Goal: Navigation & Orientation: Understand site structure

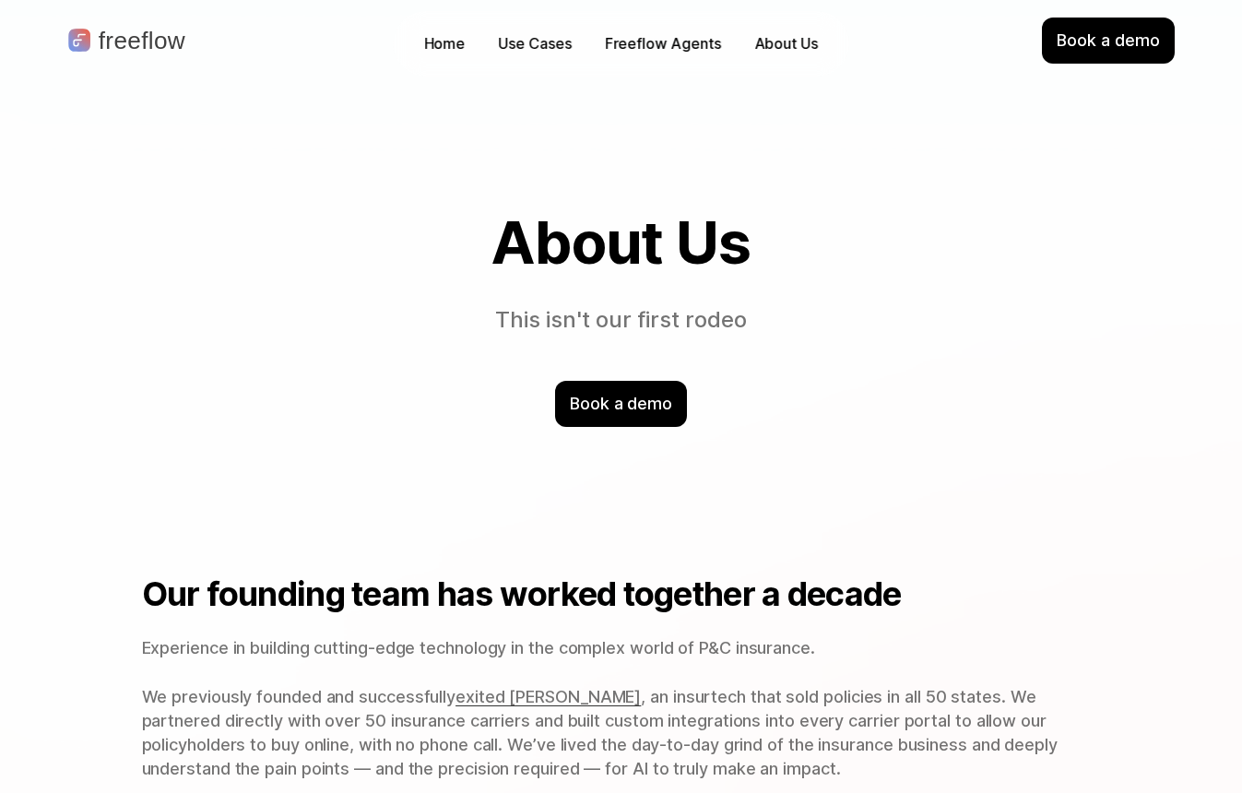
click at [448, 32] on link "Home" at bounding box center [445, 44] width 60 height 29
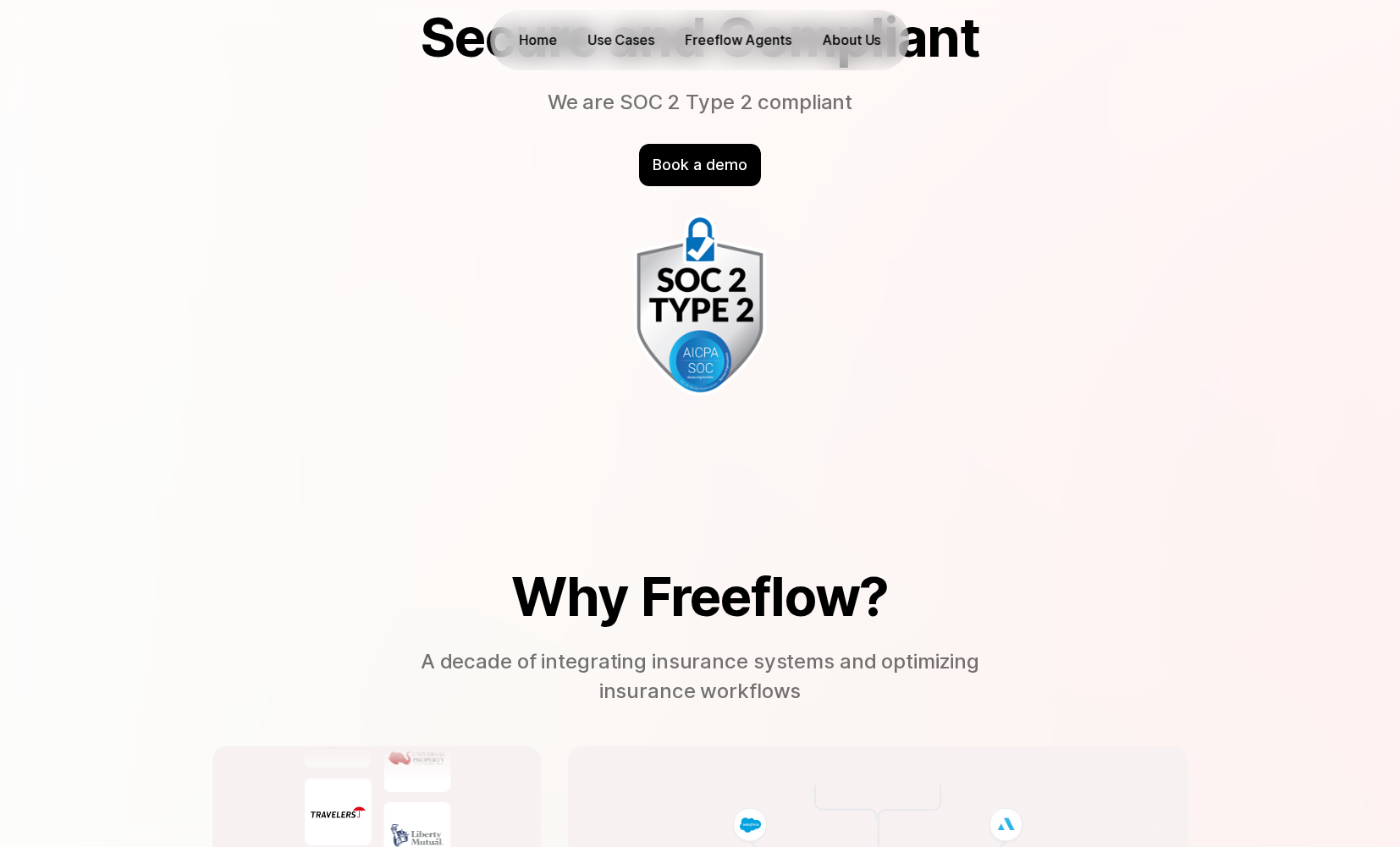
scroll to position [4179, 0]
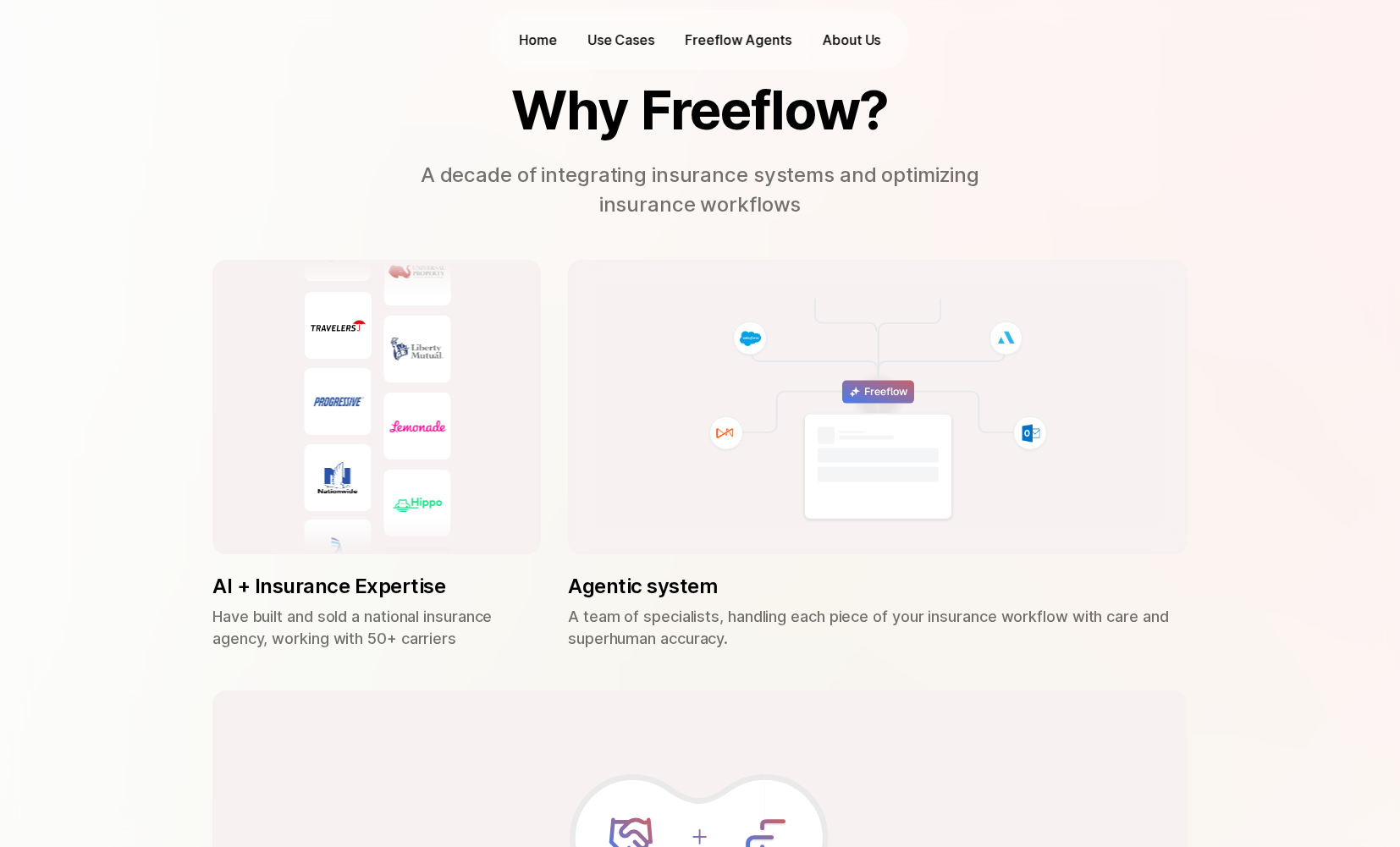
drag, startPoint x: 202, startPoint y: 576, endPoint x: 475, endPoint y: 631, distance: 278.5
click at [475, 631] on div "Why Freeflow? A decade of integrating insurance systems and optimizing insuranc…" at bounding box center [699, 581] width 1083 height 1204
click at [475, 631] on p "Have built and sold a national insurance agency, working with 50+ carriers" at bounding box center [377, 628] width 328 height 44
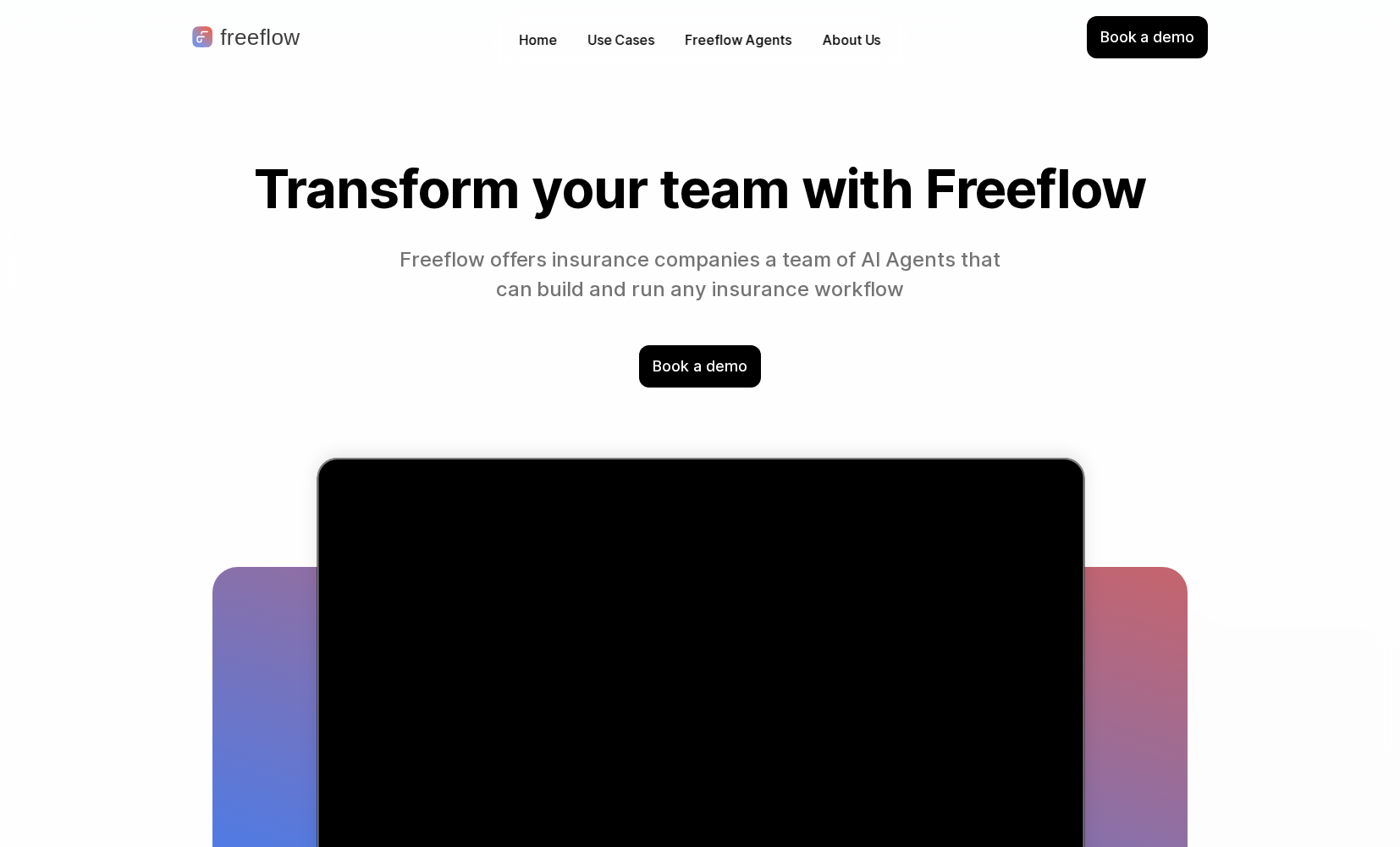
scroll to position [0, 0]
click at [616, 41] on p "Use Cases" at bounding box center [620, 39] width 67 height 19
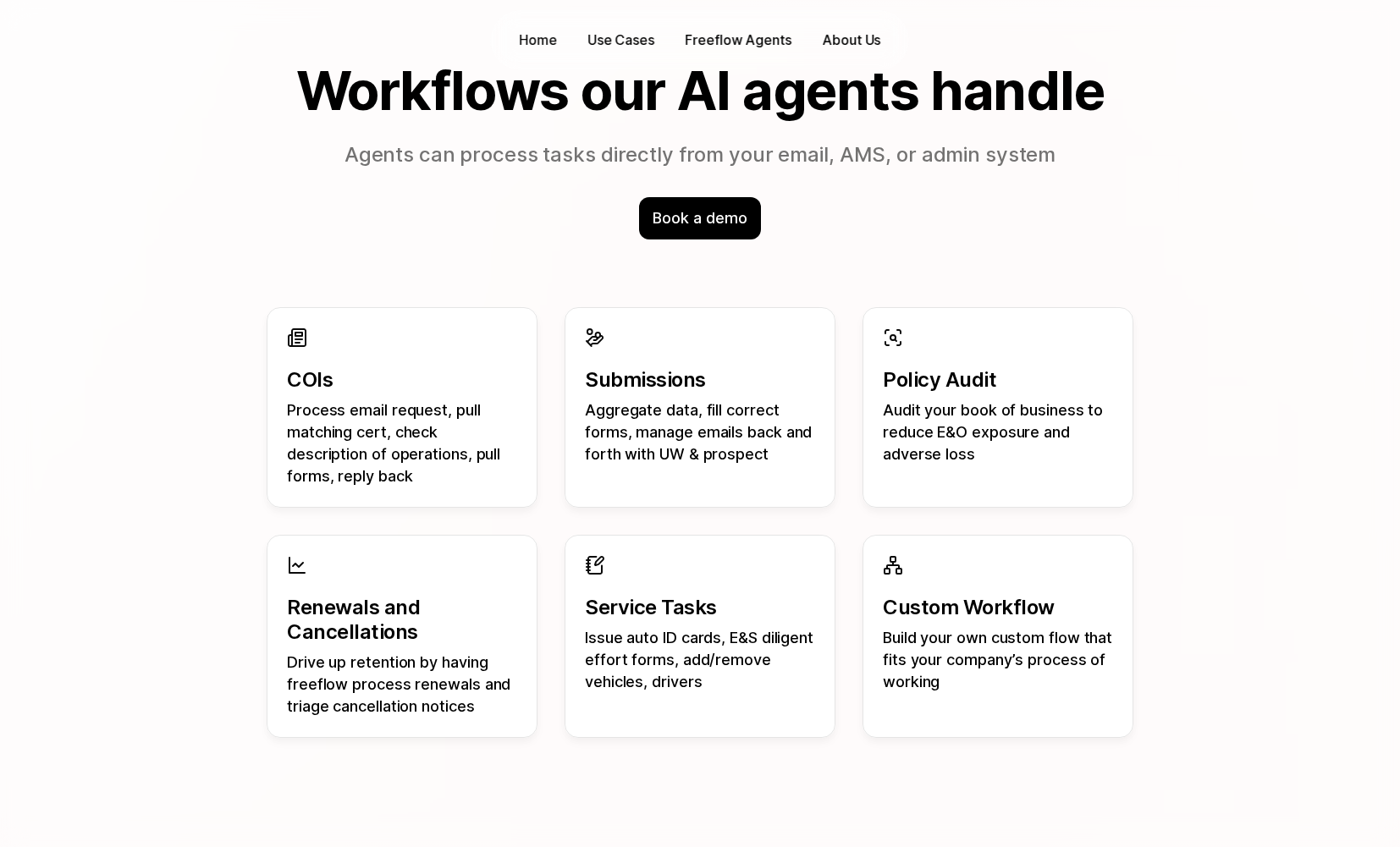
click at [559, 565] on div "Renewals and Cancellations Drive up retention by having freeflow process renewa…" at bounding box center [700, 636] width 866 height 203
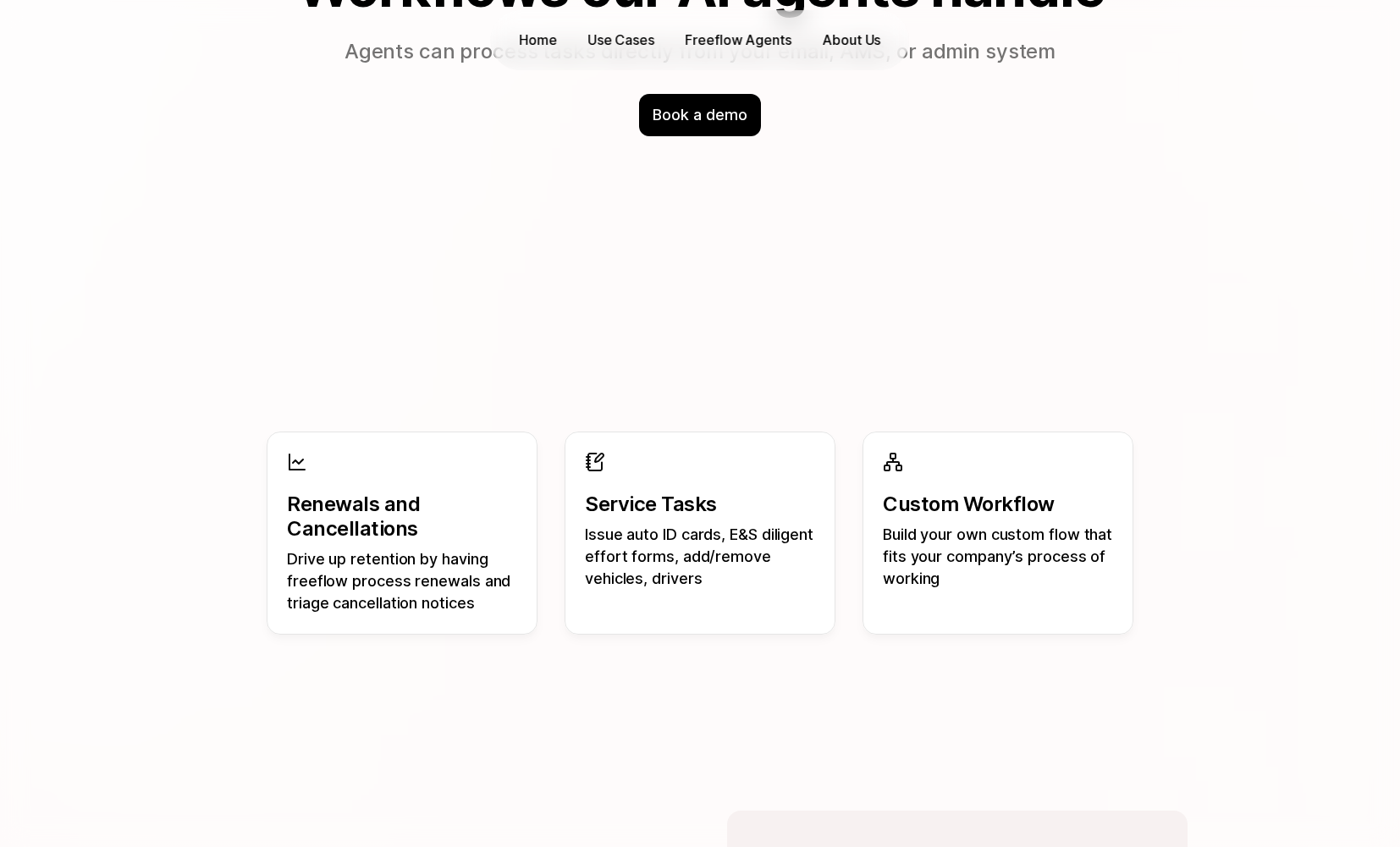
scroll to position [1142, 0]
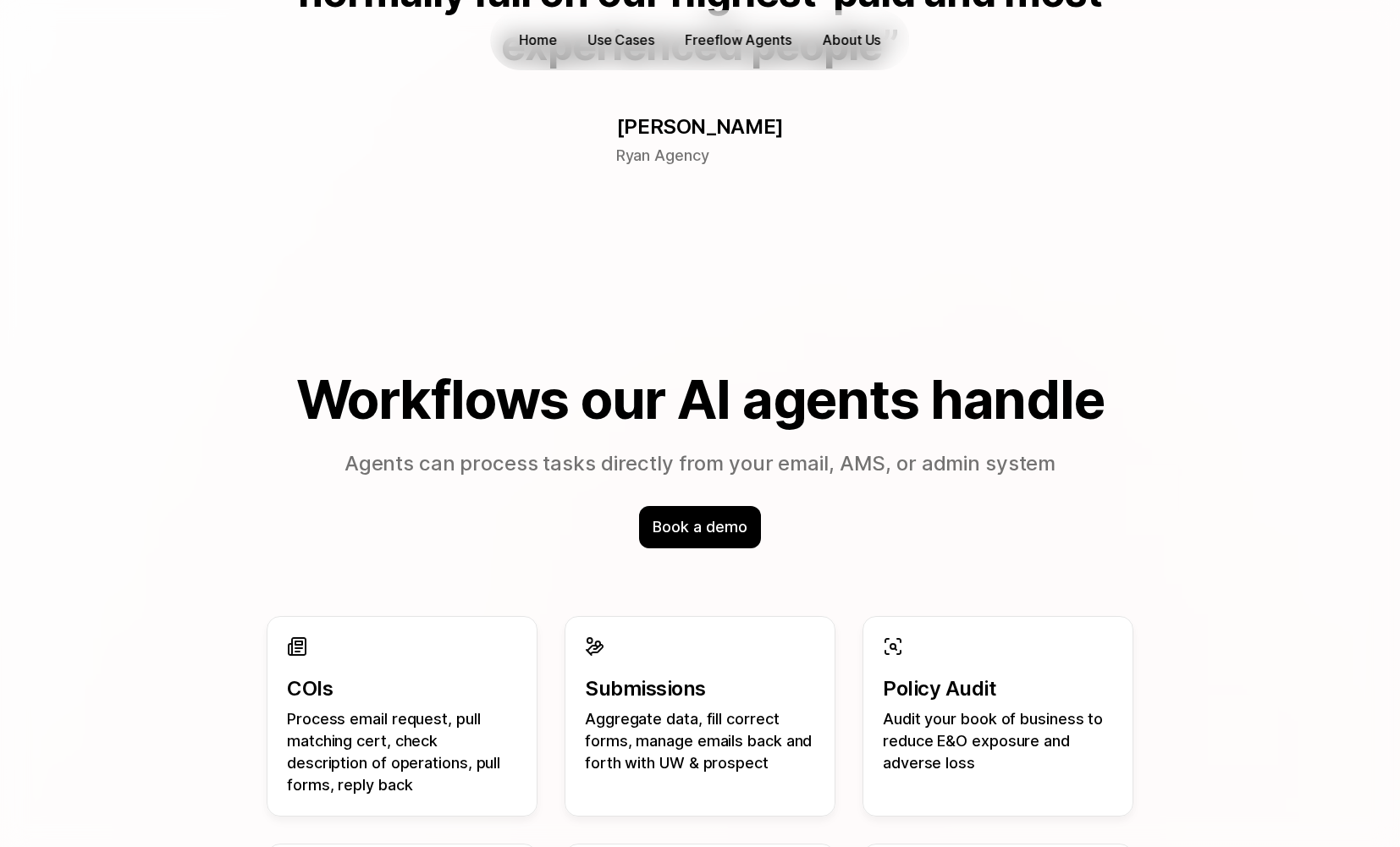
click at [597, 45] on p "Use Cases" at bounding box center [620, 39] width 67 height 19
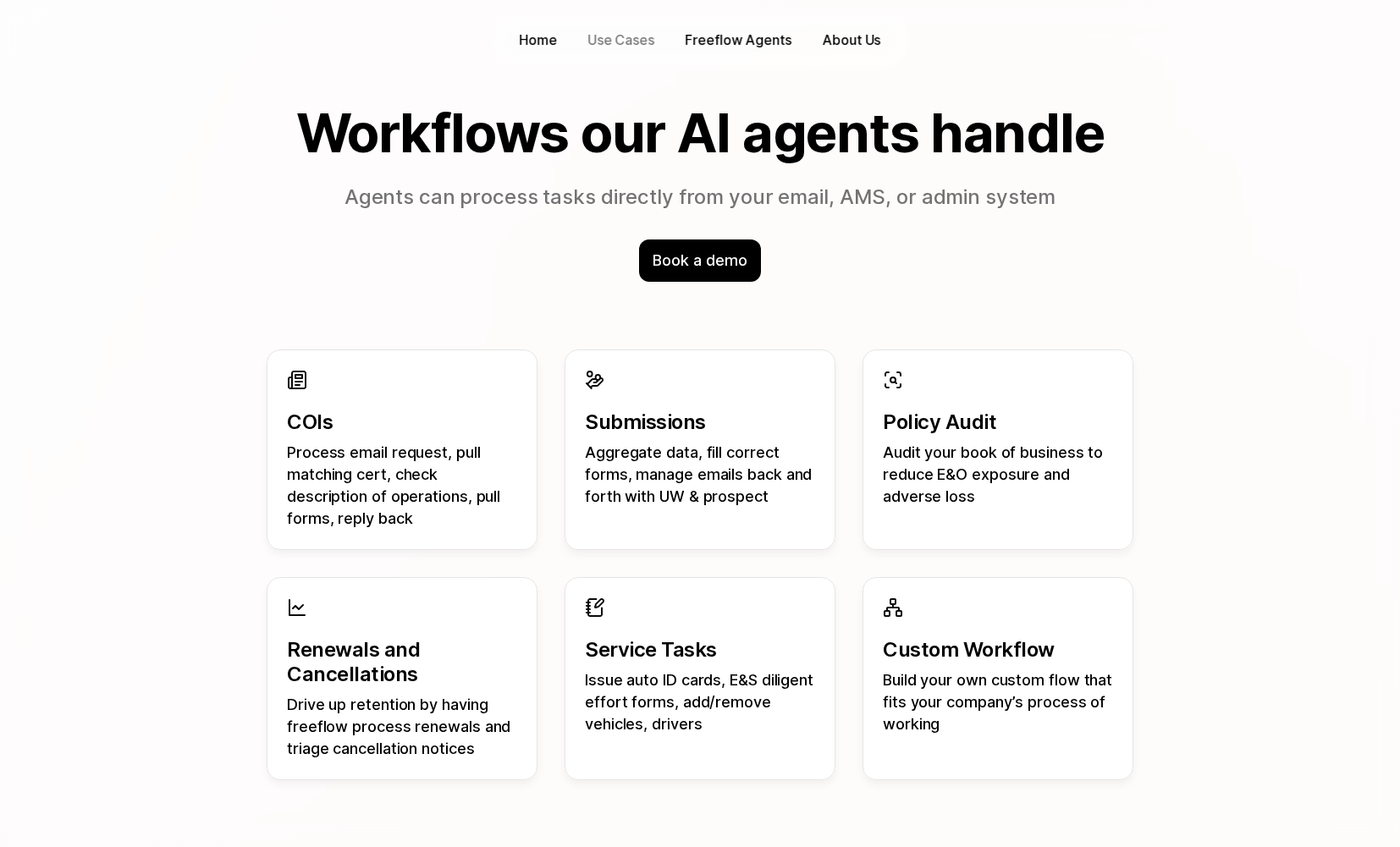
click at [539, 41] on p "Home" at bounding box center [538, 39] width 39 height 19
click at [605, 38] on p "Use Cases" at bounding box center [620, 39] width 67 height 19
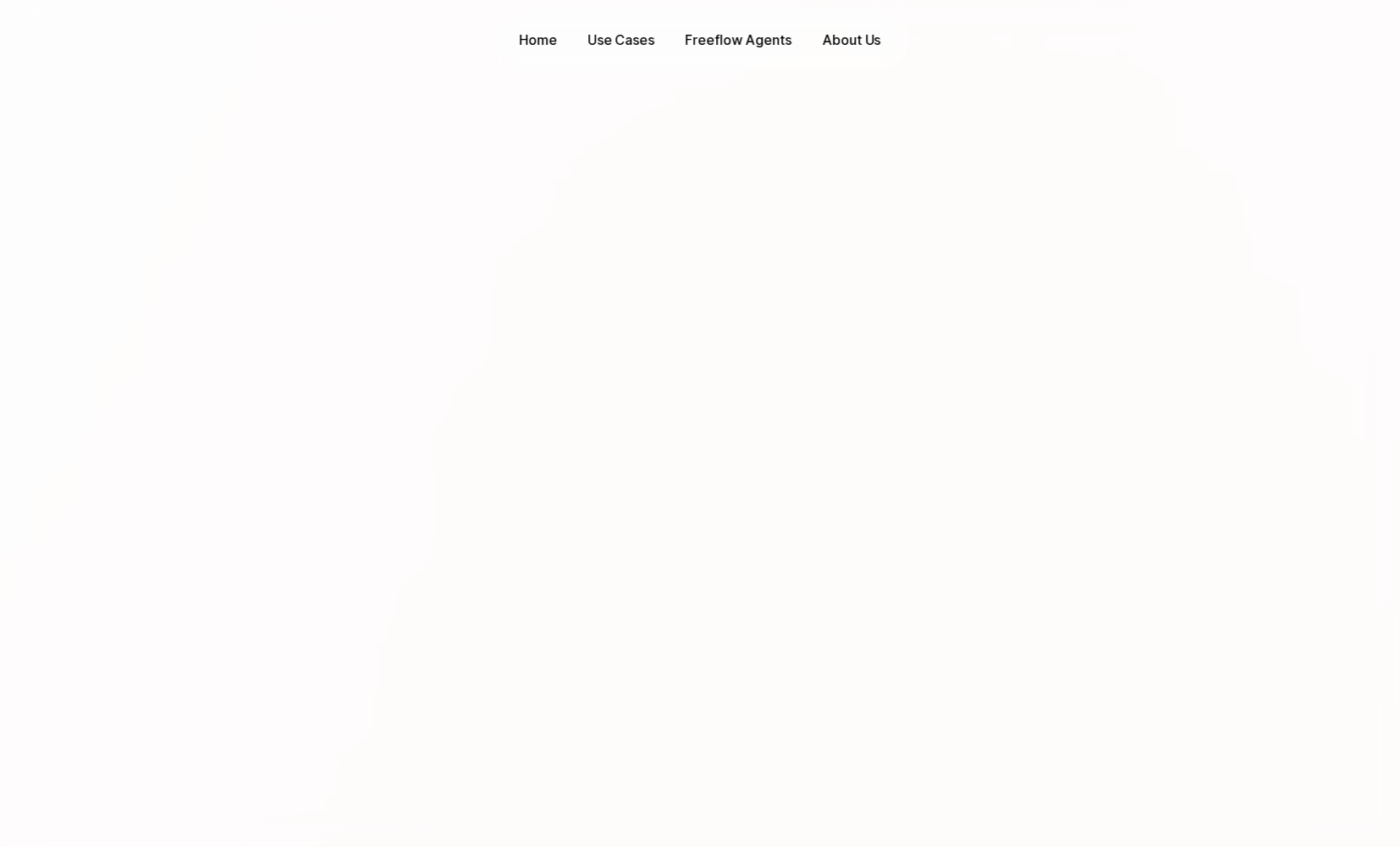
scroll to position [1222, 0]
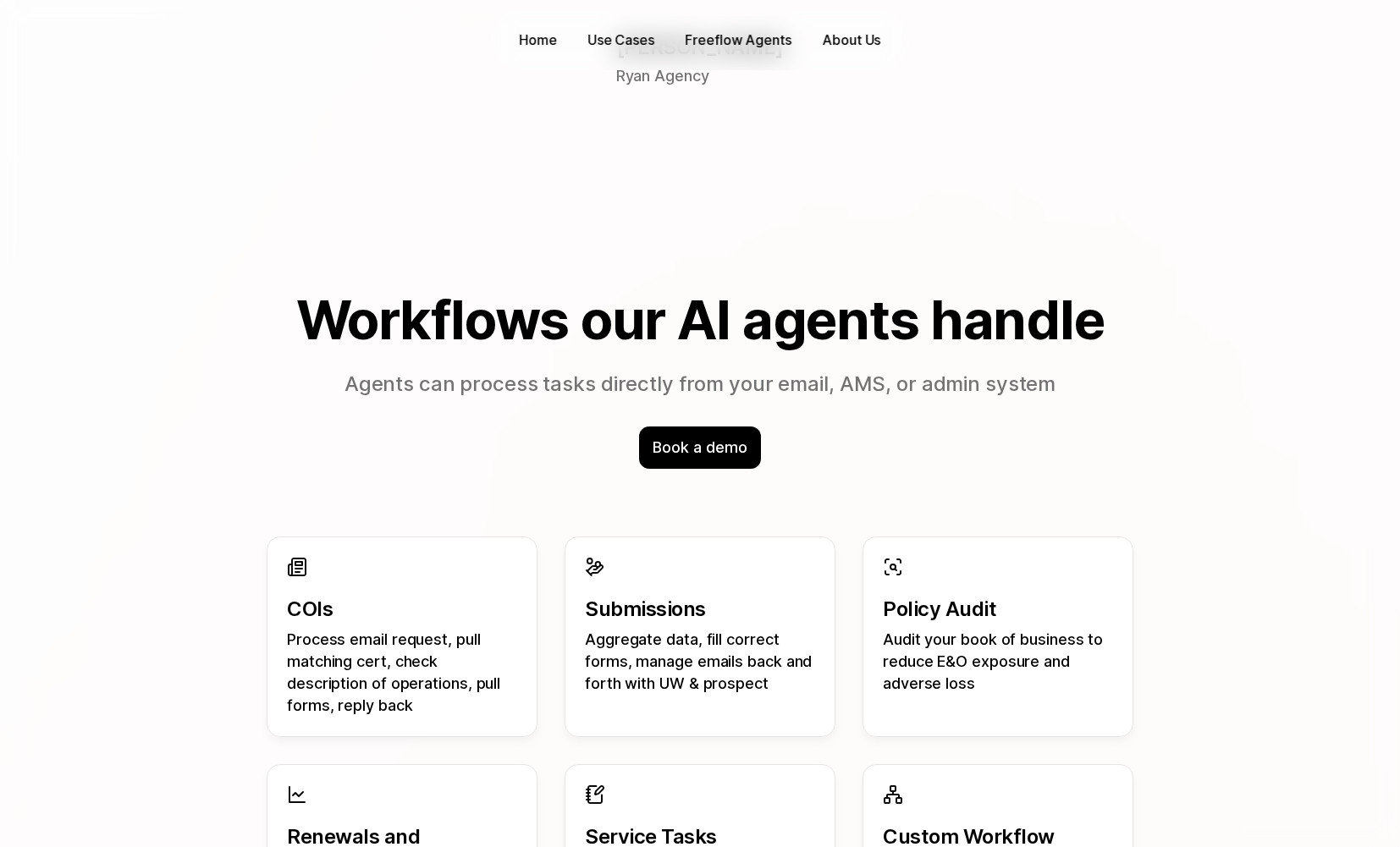
click at [725, 46] on p "Freeflow Agents" at bounding box center [738, 39] width 106 height 19
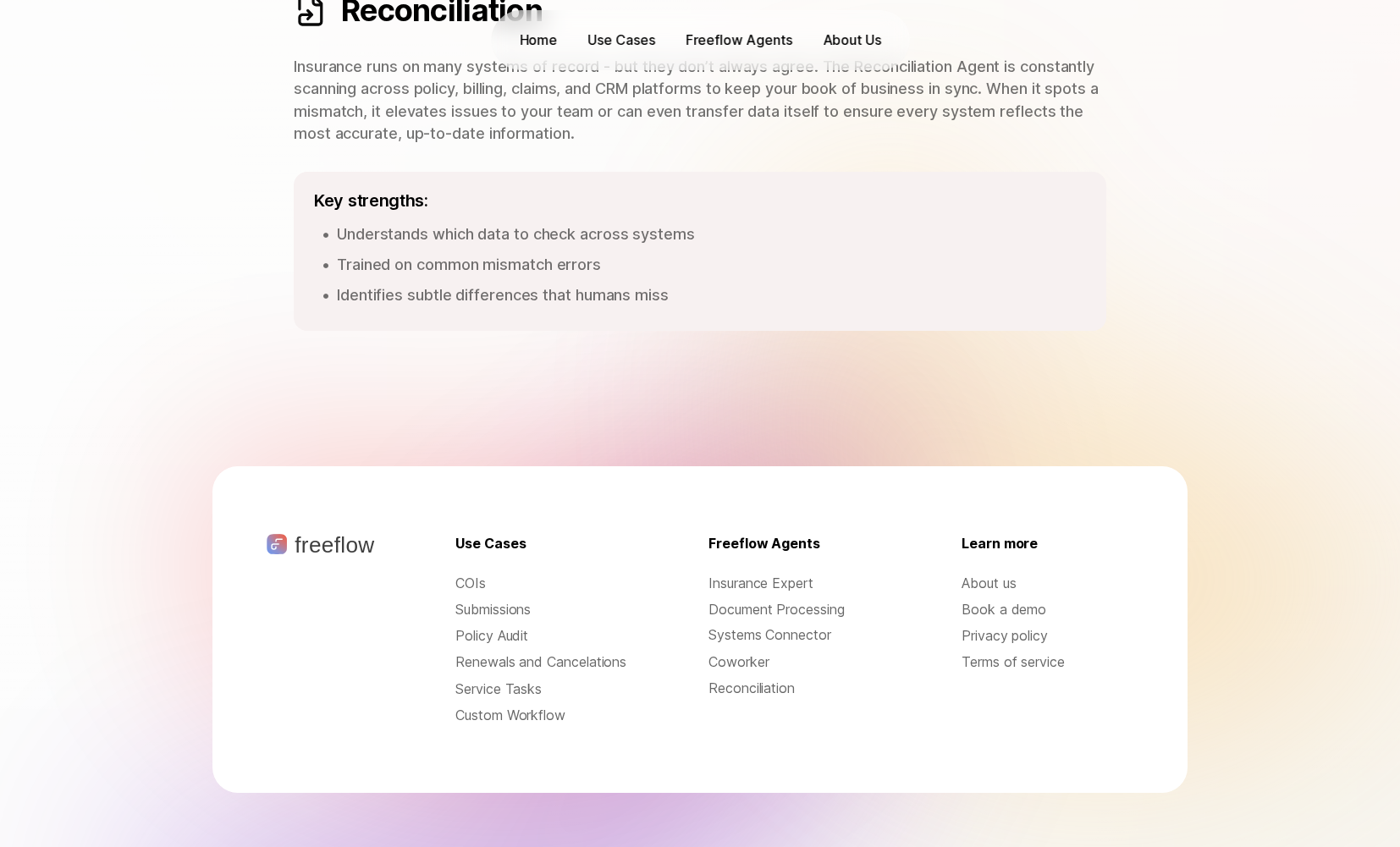
scroll to position [2479, 0]
